Goal: Task Accomplishment & Management: Manage account settings

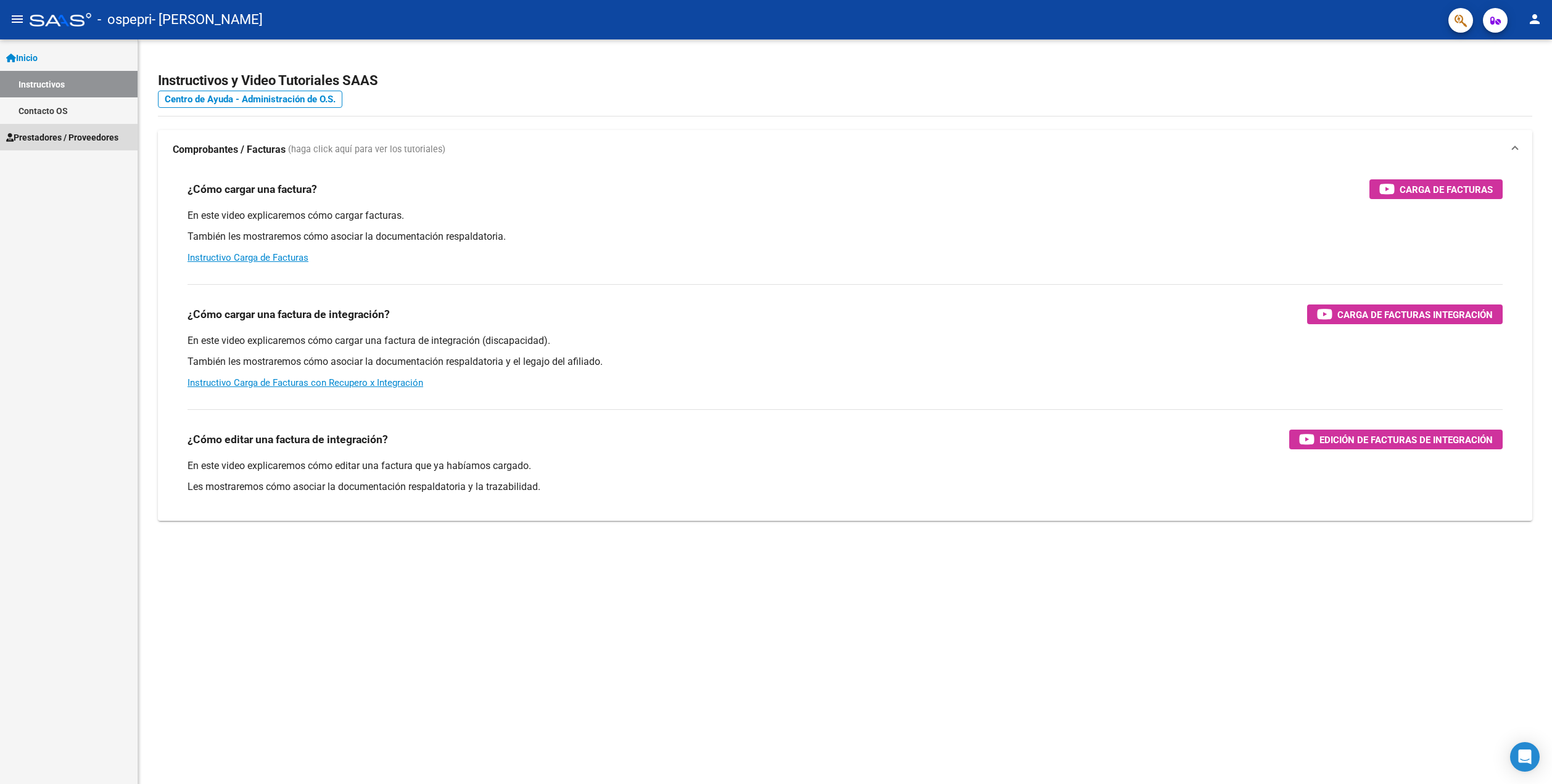
click at [97, 127] on link "Prestadores / Proveedores" at bounding box center [68, 137] width 138 height 26
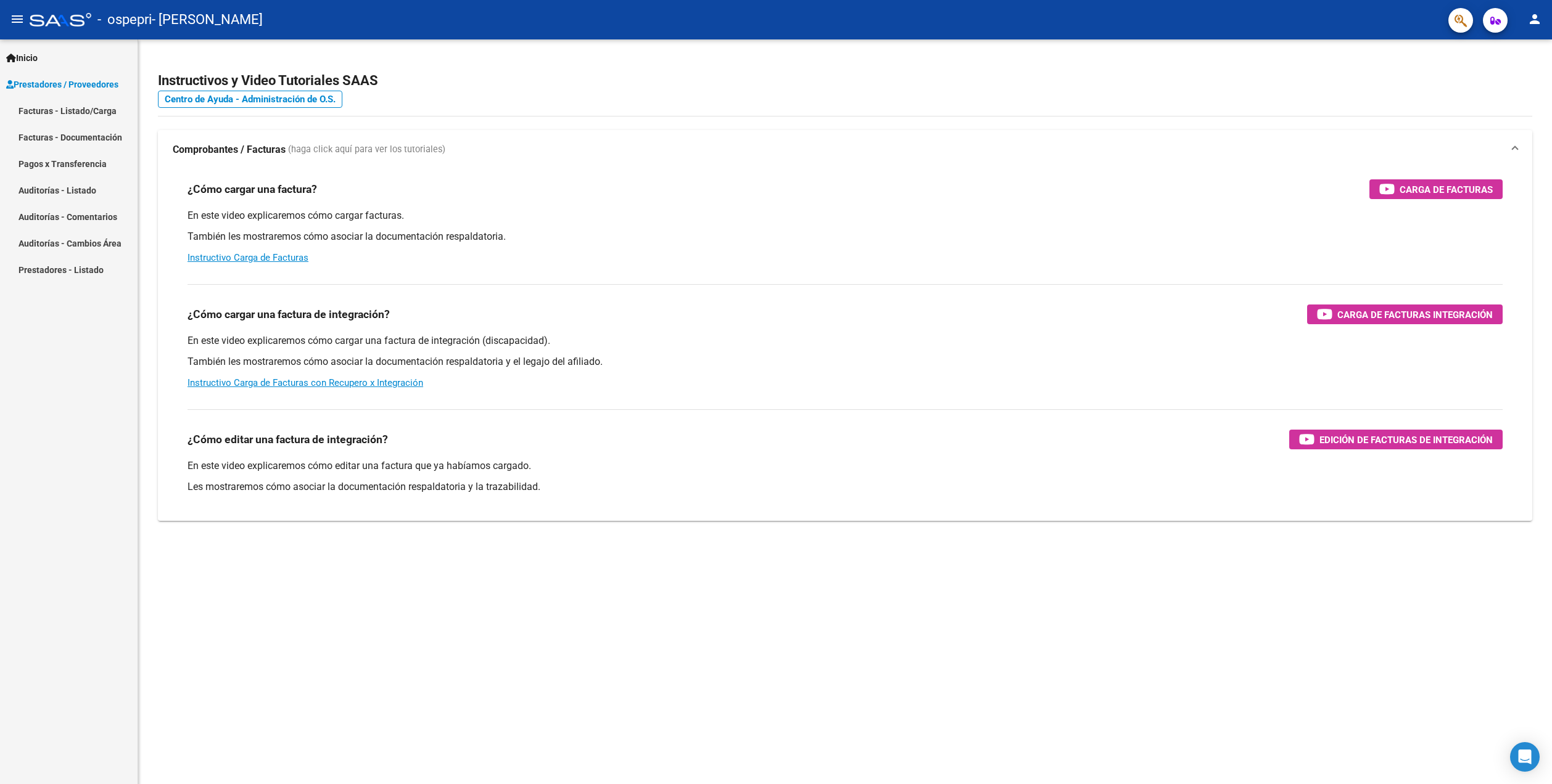
click at [94, 115] on link "Facturas - Listado/Carga" at bounding box center [68, 110] width 138 height 26
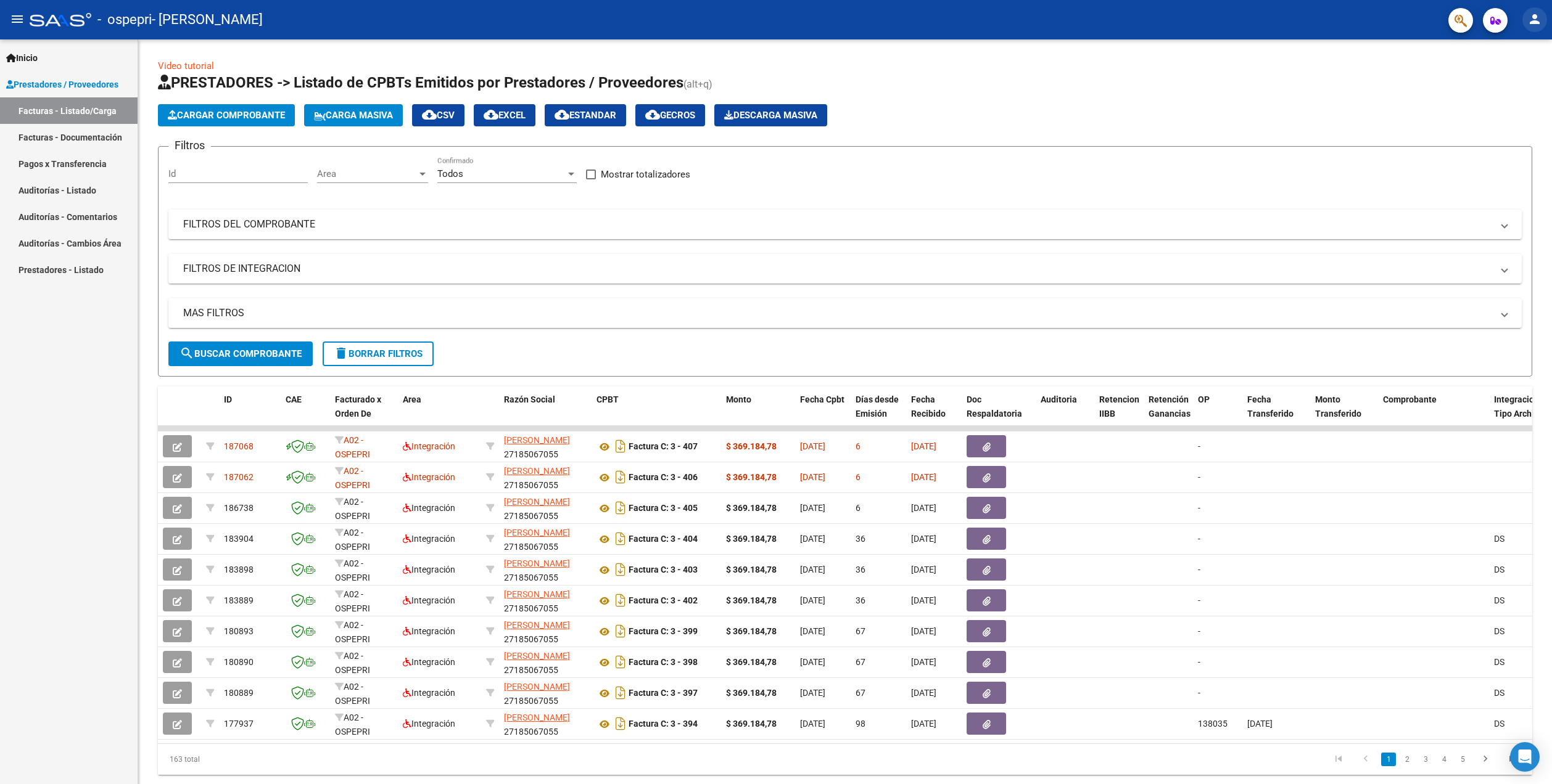
click at [1528, 24] on mat-icon "person" at bounding box center [1535, 19] width 15 height 15
drag, startPoint x: 1503, startPoint y: 90, endPoint x: 1510, endPoint y: 107, distance: 18.4
click at [1504, 90] on button "exit_to_app Salir" at bounding box center [1509, 81] width 75 height 30
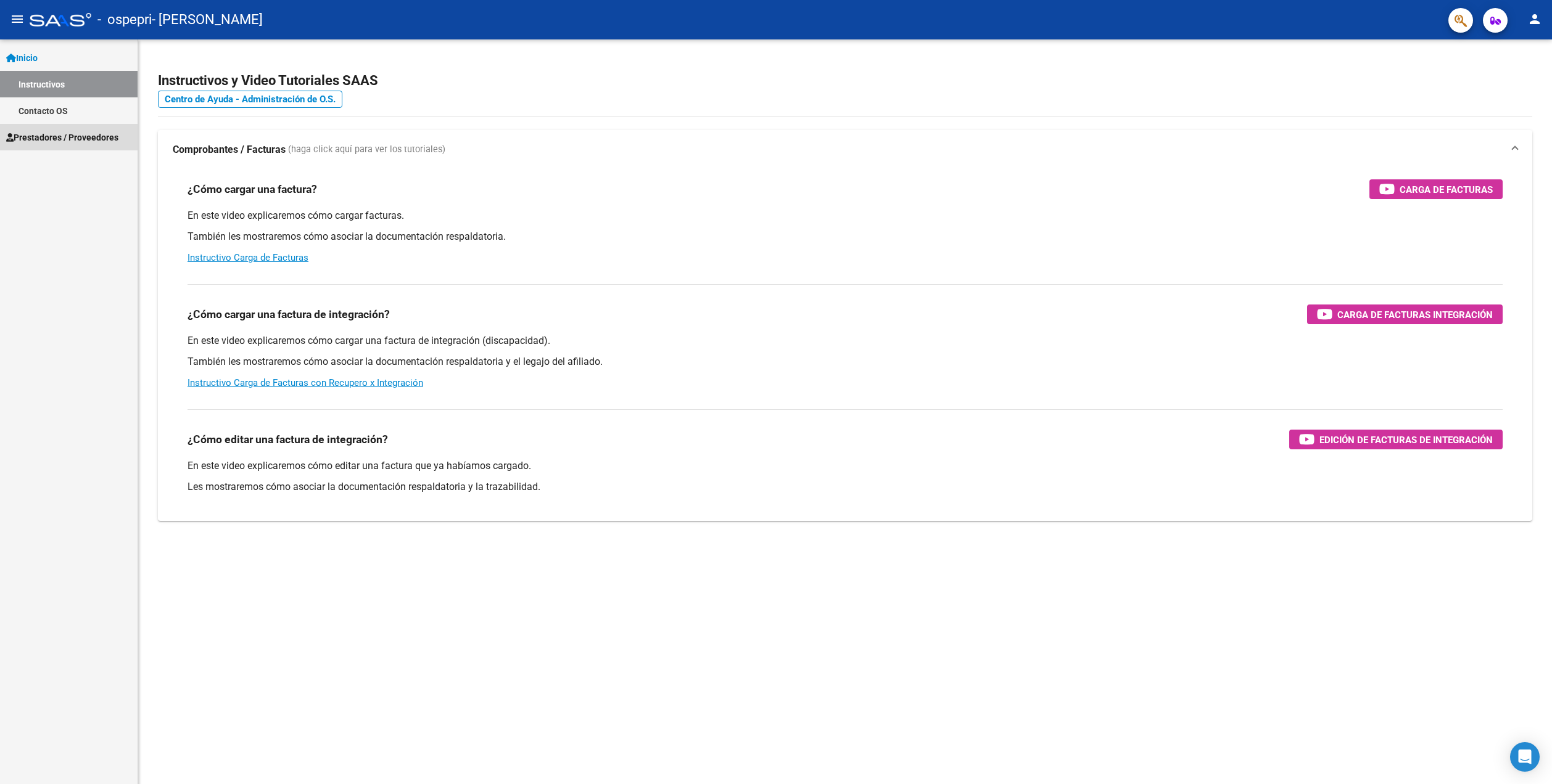
click at [90, 138] on span "Prestadores / Proveedores" at bounding box center [62, 138] width 112 height 14
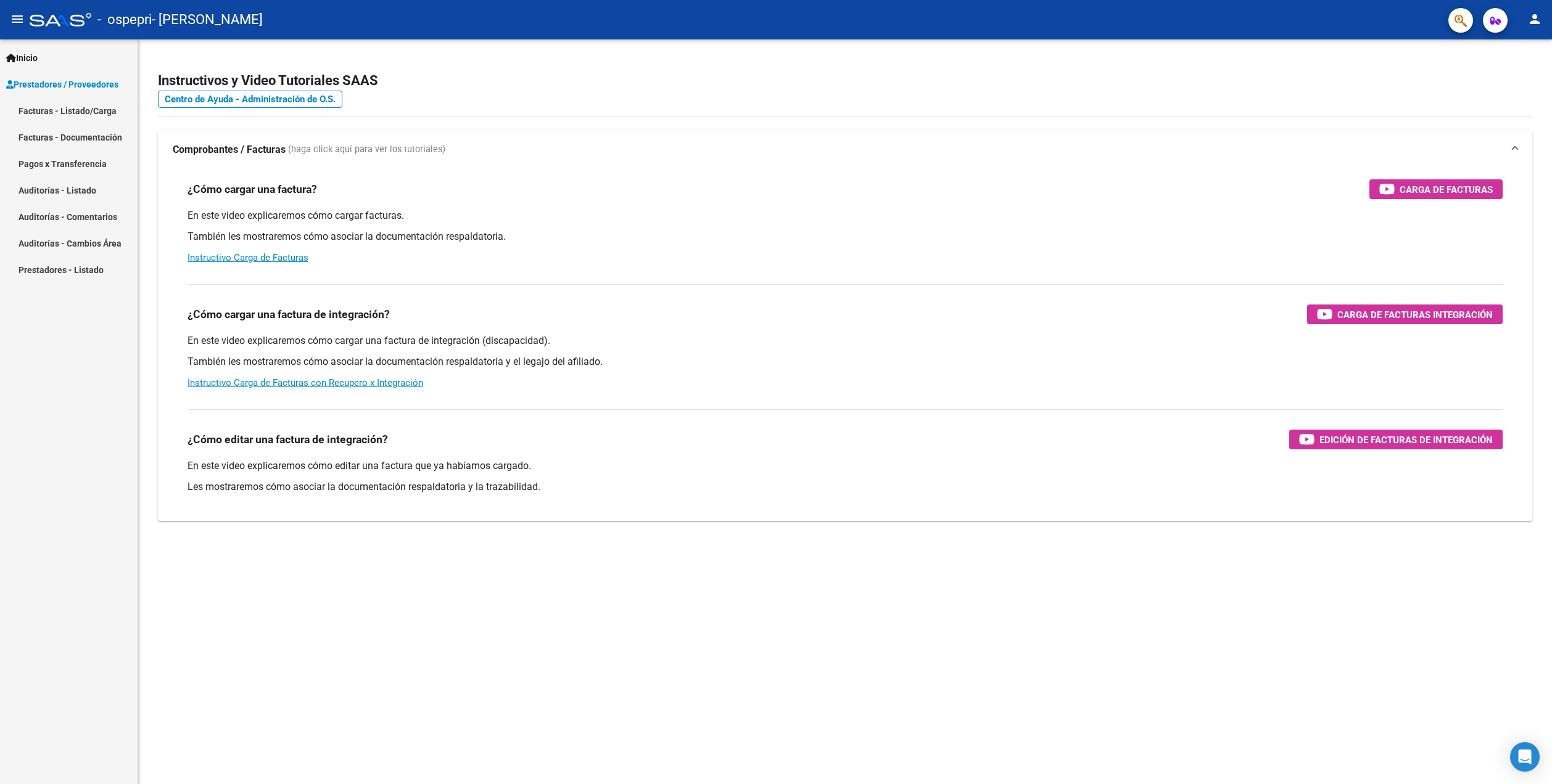
click at [95, 116] on link "Facturas - Listado/Carga" at bounding box center [68, 110] width 138 height 26
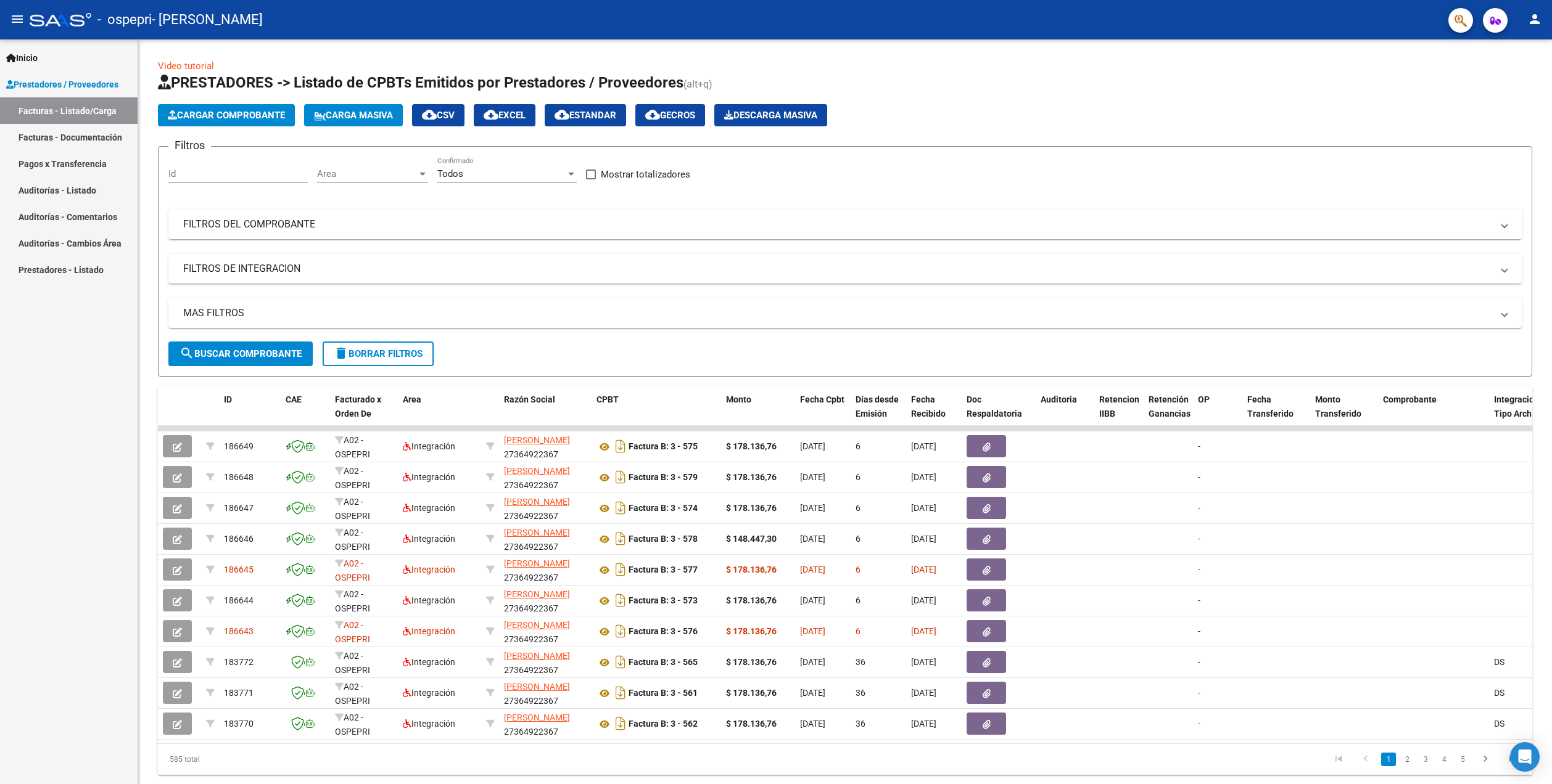
click at [1537, 24] on mat-icon "person" at bounding box center [1535, 19] width 15 height 15
click at [1511, 76] on button "exit_to_app Salir" at bounding box center [1509, 81] width 75 height 30
